Goal: Information Seeking & Learning: Find specific fact

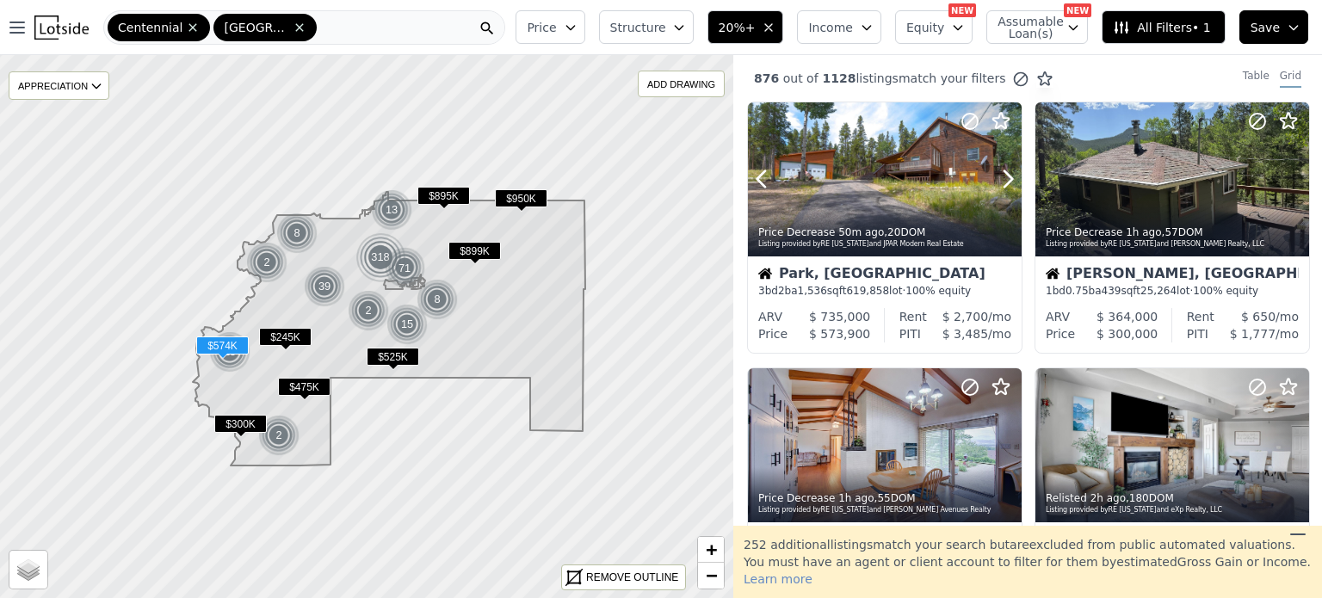
click at [848, 153] on div at bounding box center [885, 179] width 274 height 154
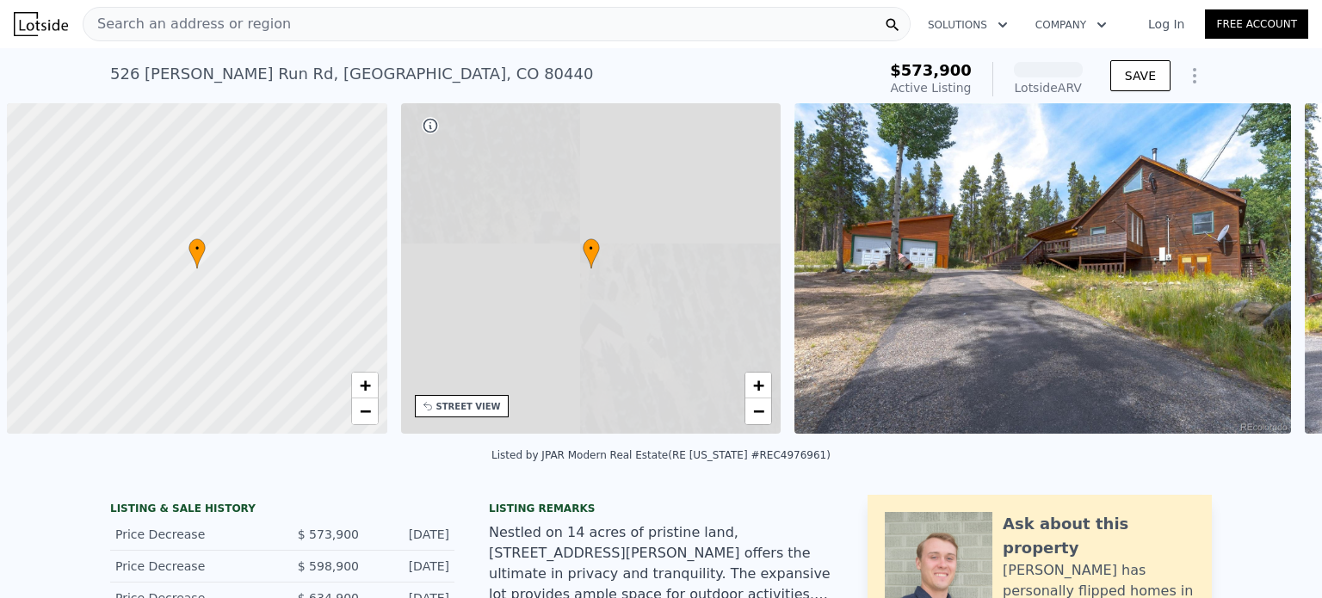
scroll to position [0, 7]
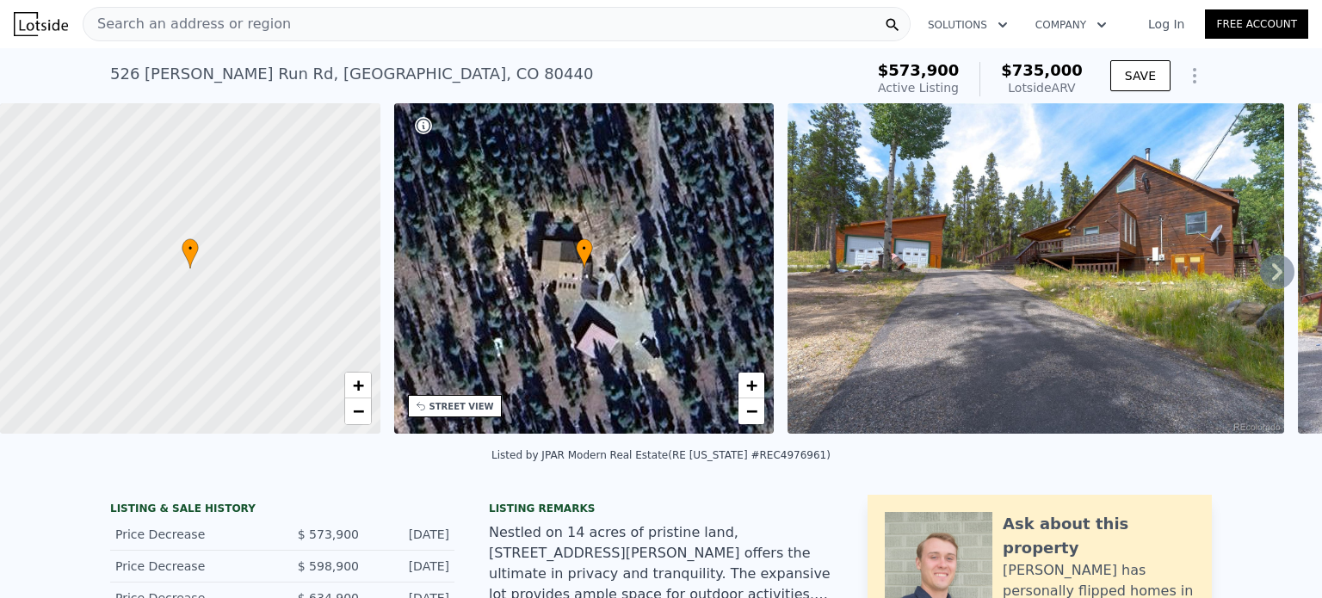
click at [293, 23] on div "Search an address or region" at bounding box center [497, 24] width 828 height 34
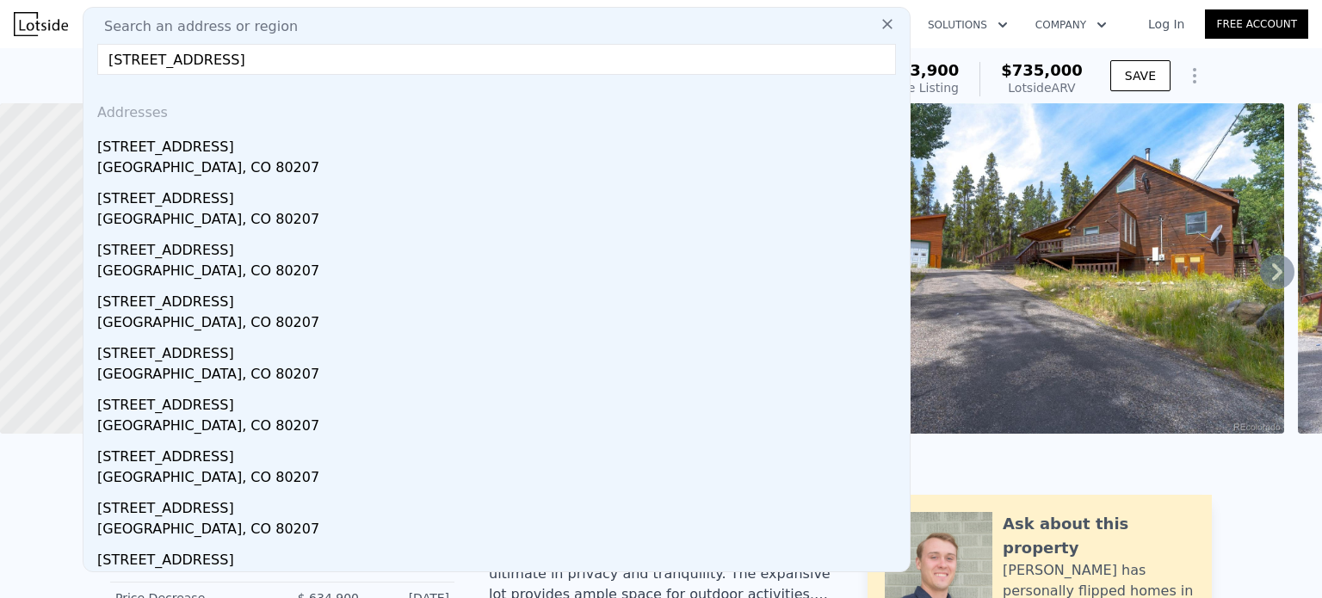
type input "3295 Krameria St, Denver, CO 80207"
click at [219, 155] on div "3295 Krameria St" at bounding box center [500, 144] width 806 height 28
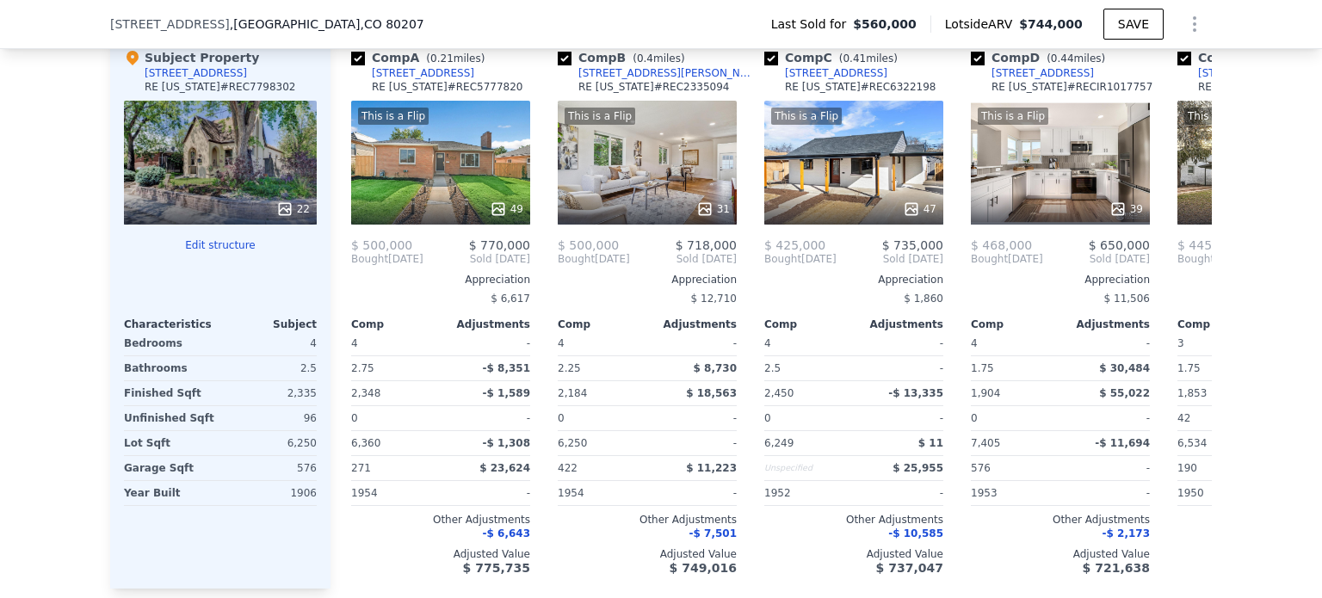
scroll to position [1950, 0]
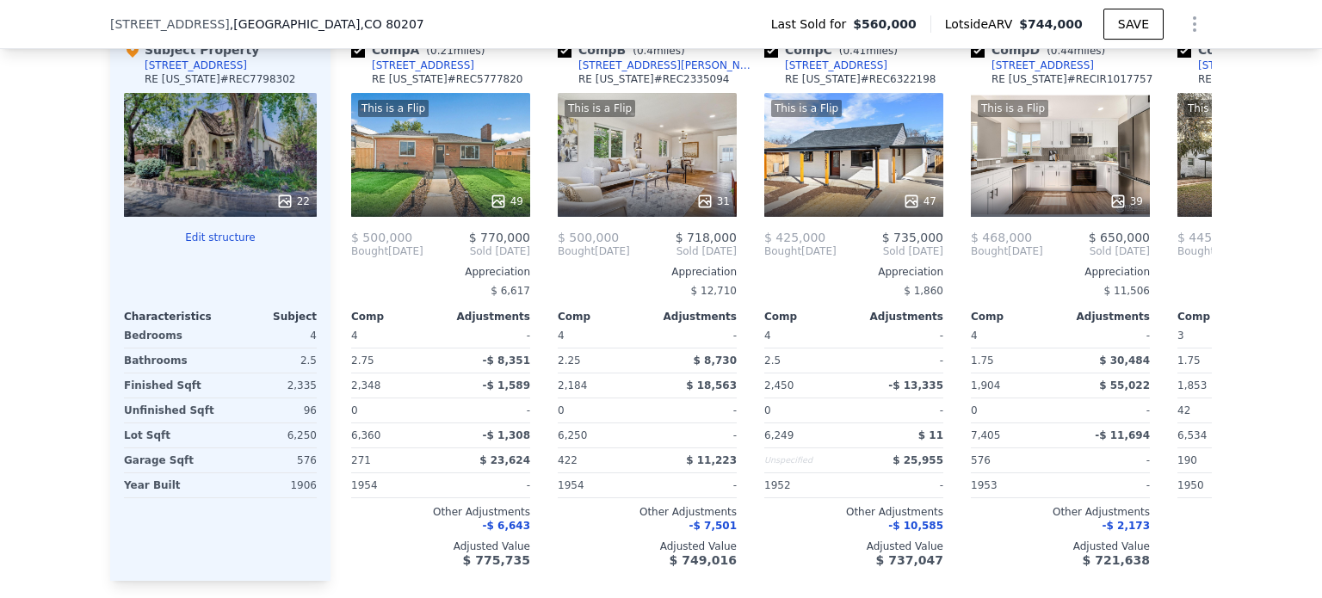
click at [637, 192] on div at bounding box center [647, 201] width 179 height 31
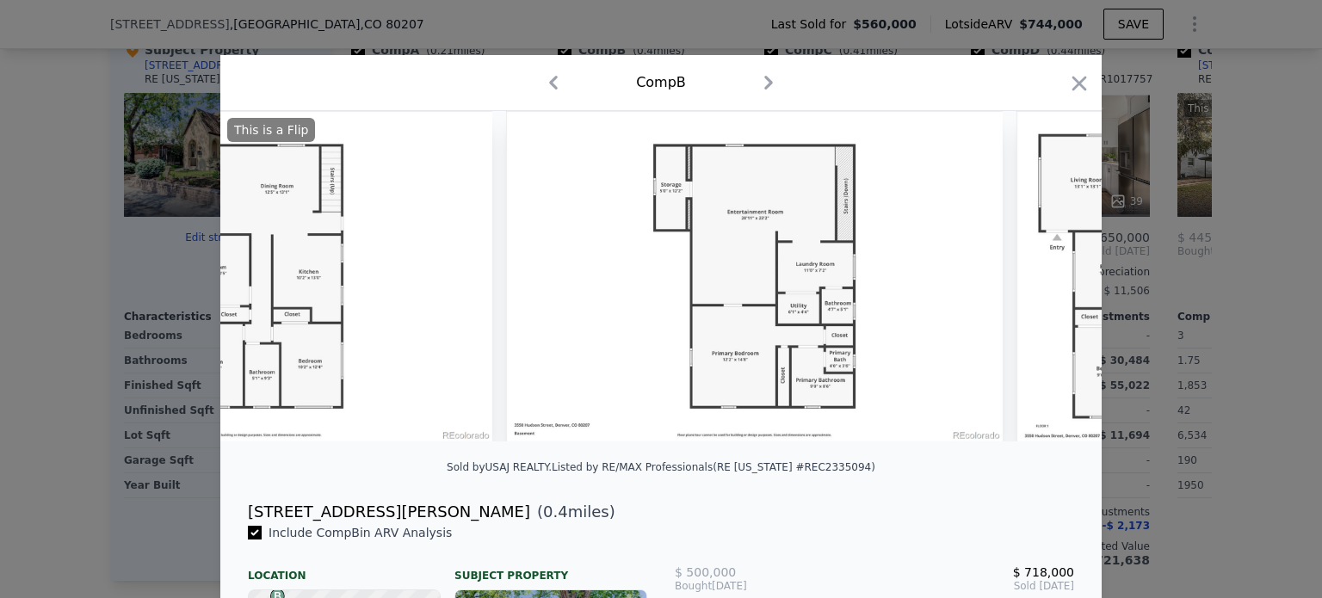
scroll to position [0, 14601]
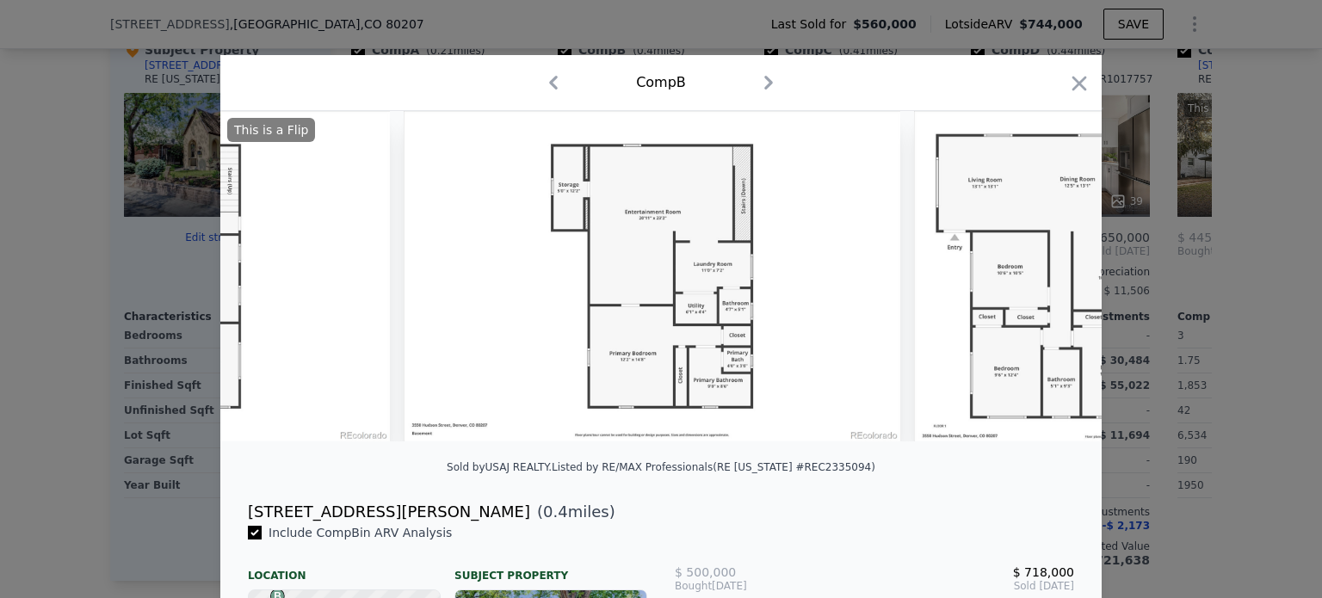
click at [1067, 82] on icon "button" at bounding box center [1079, 83] width 24 height 24
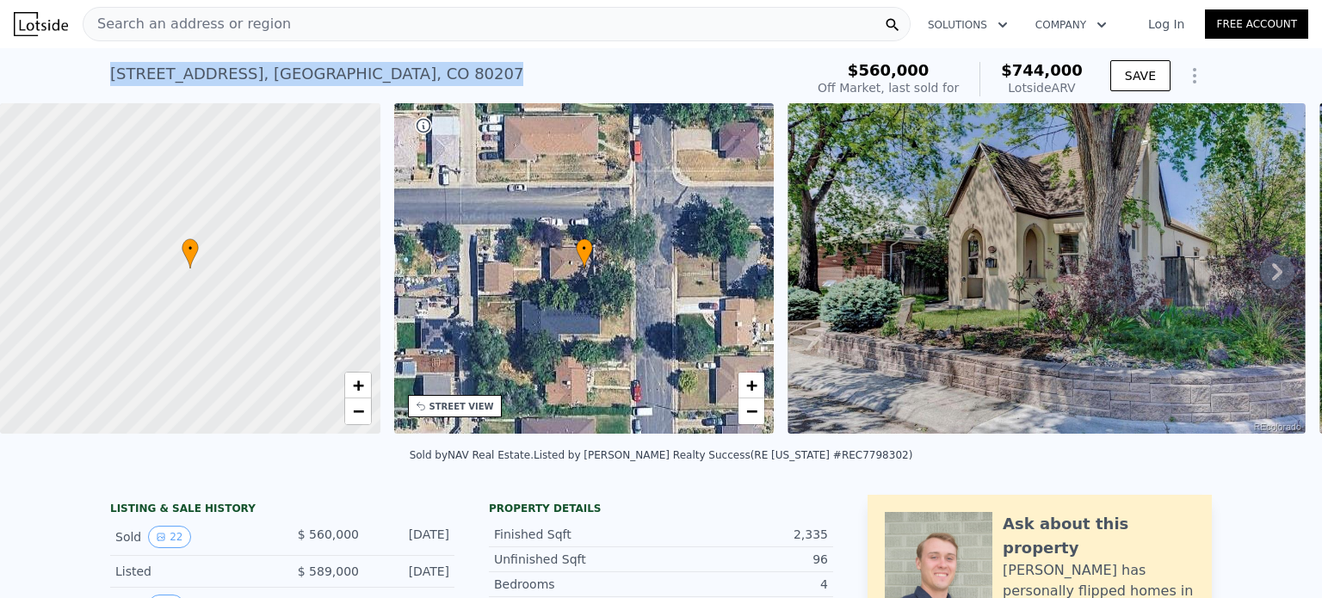
drag, startPoint x: 355, startPoint y: 71, endPoint x: 83, endPoint y: 67, distance: 272.0
click at [83, 67] on div "3295 Krameria St , Denver , CO 80207 Sold Feb 2023 for $560k (~ARV $744k ) $560…" at bounding box center [661, 75] width 1322 height 55
copy div "3295 Krameria St , Denver , CO 80207"
